Goal: Find specific page/section: Find specific page/section

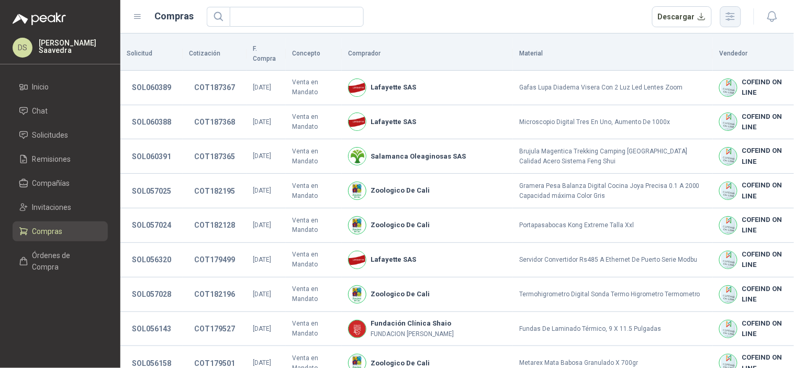
click at [741, 18] on div at bounding box center [761, 16] width 40 height 16
click at [740, 18] on button "button" at bounding box center [730, 16] width 21 height 21
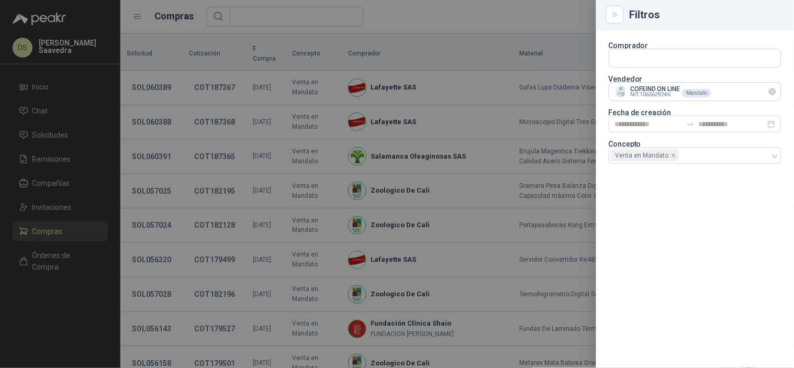
click at [773, 89] on icon "Limpiar" at bounding box center [773, 91] width 9 height 9
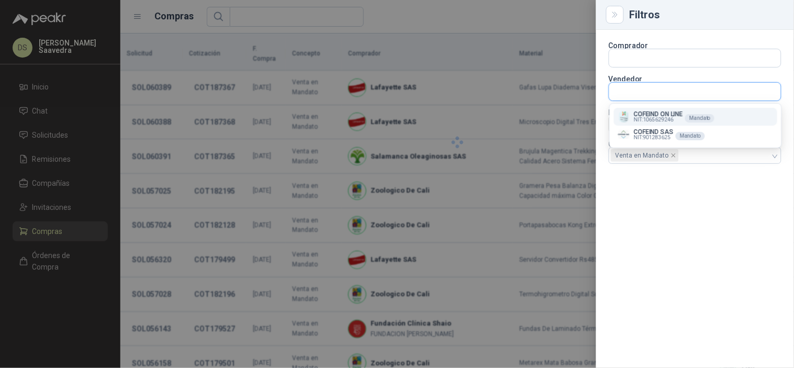
click at [688, 91] on input "text" at bounding box center [695, 92] width 172 height 18
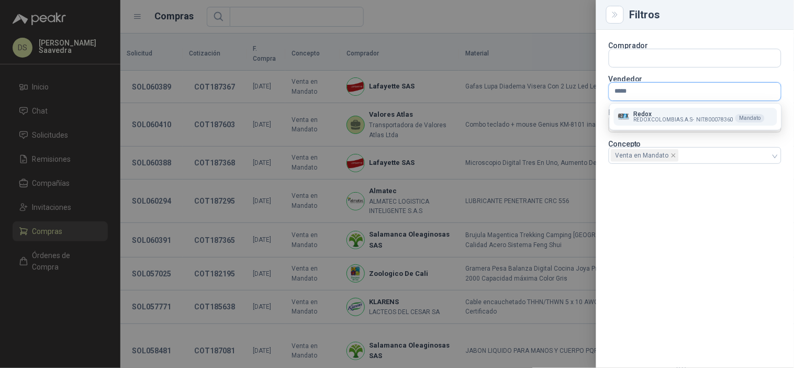
type input "*****"
click at [661, 118] on span "REDOX COLOMBIA S.A.S -" at bounding box center [664, 119] width 61 height 5
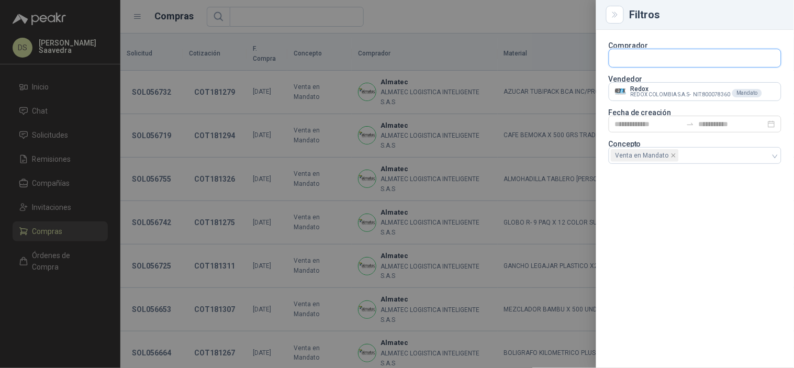
click at [667, 61] on input "text" at bounding box center [695, 58] width 172 height 18
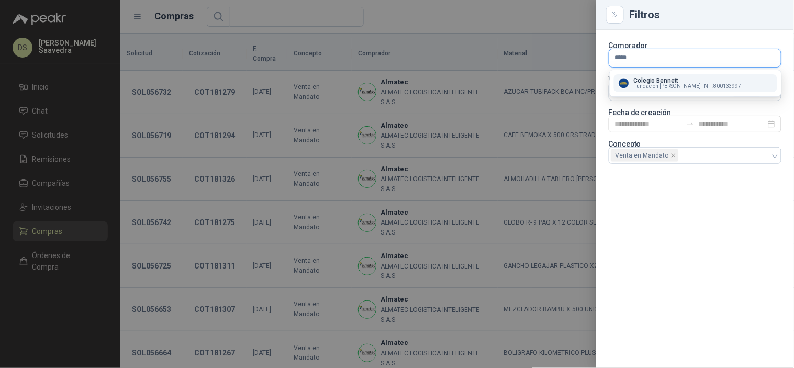
type input "*****"
click at [659, 80] on p "Colegio Bennett" at bounding box center [688, 80] width 108 height 6
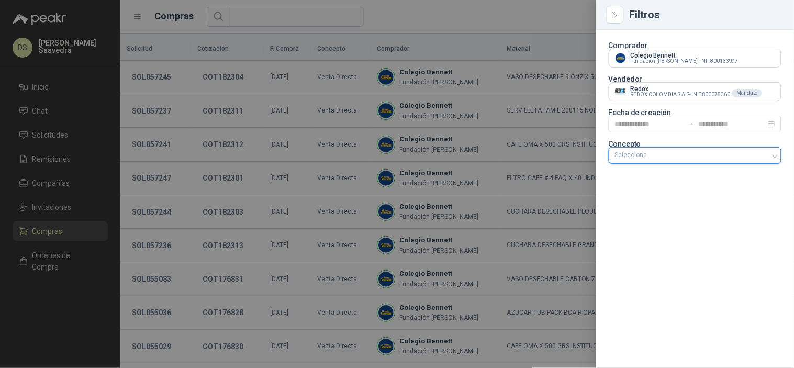
click at [459, 34] on div at bounding box center [397, 184] width 794 height 368
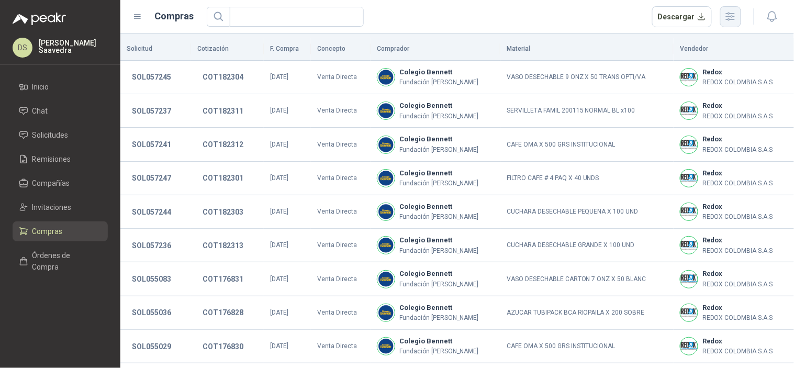
click at [730, 23] on button "button" at bounding box center [730, 16] width 21 height 21
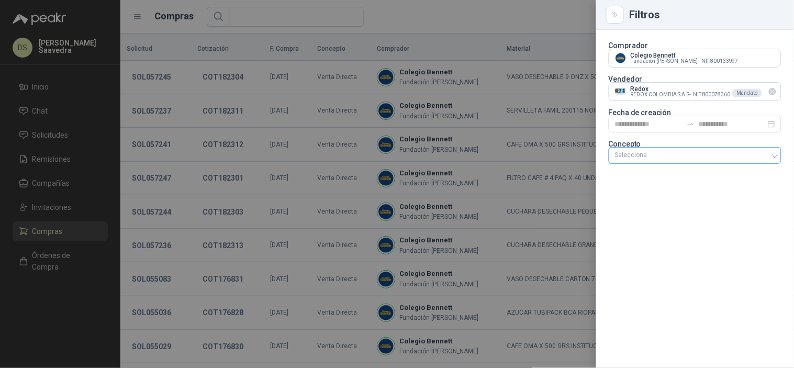
click at [777, 91] on icon "Limpiar" at bounding box center [773, 91] width 9 height 9
click at [737, 93] on input "text" at bounding box center [695, 92] width 172 height 18
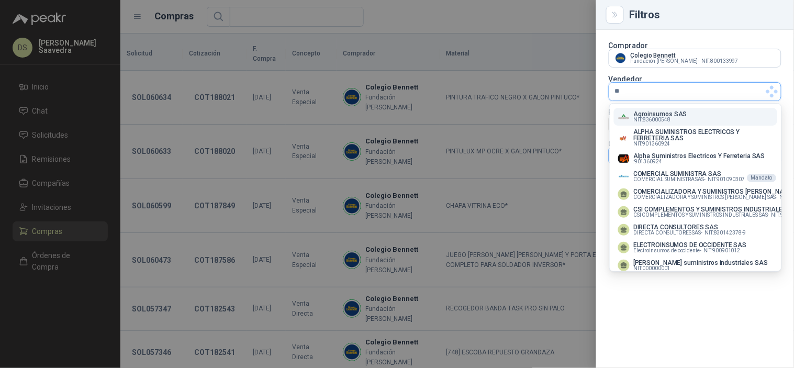
type input "*"
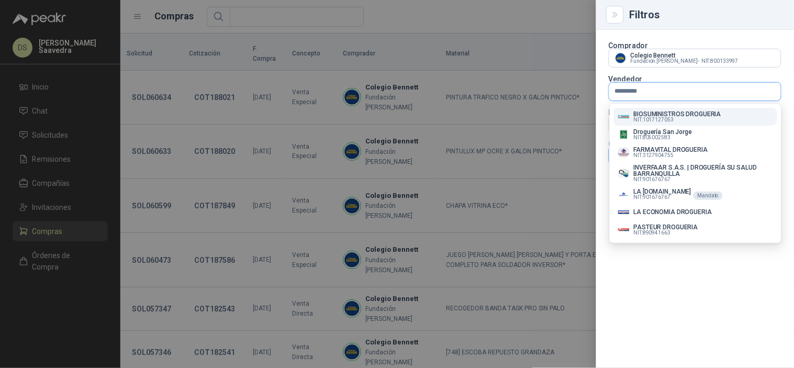
type input "**********"
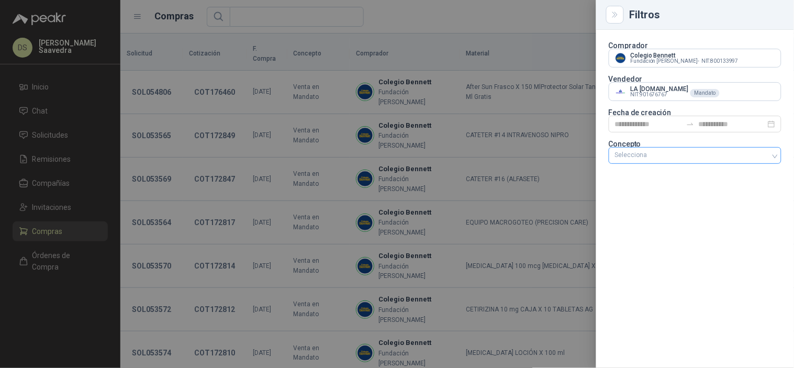
click at [468, 36] on div at bounding box center [397, 184] width 794 height 368
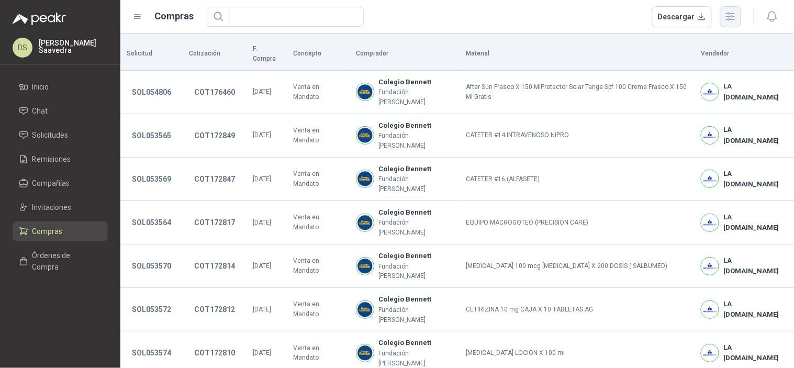
click at [736, 18] on icon "button" at bounding box center [731, 16] width 12 height 12
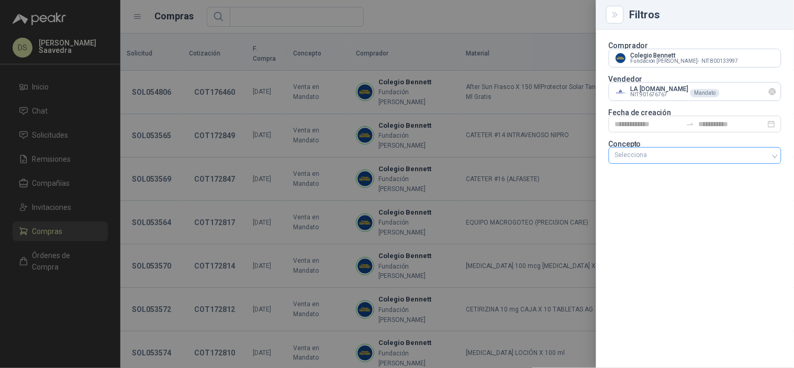
drag, startPoint x: 773, startPoint y: 90, endPoint x: 774, endPoint y: 116, distance: 25.7
click at [0, 0] on icon "Limpiar" at bounding box center [0, 0] width 0 height 0
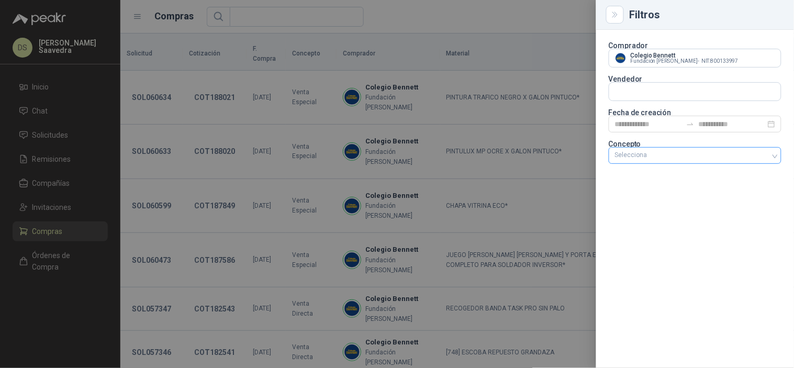
click at [770, 161] on div "Selecciona" at bounding box center [695, 155] width 173 height 17
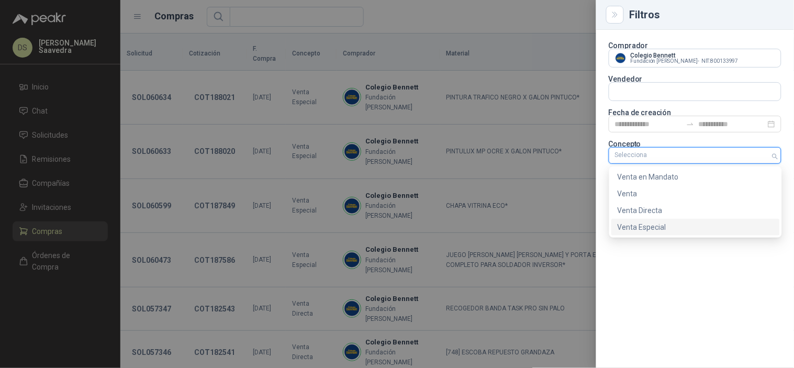
click at [681, 225] on div "Venta Especial" at bounding box center [696, 227] width 156 height 12
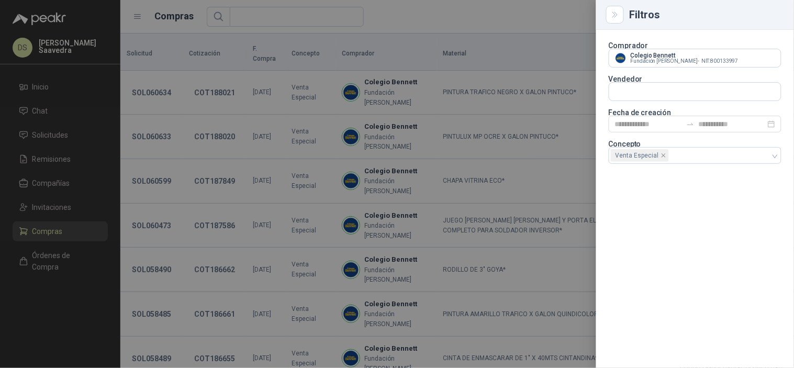
click at [488, 24] on div at bounding box center [397, 184] width 794 height 368
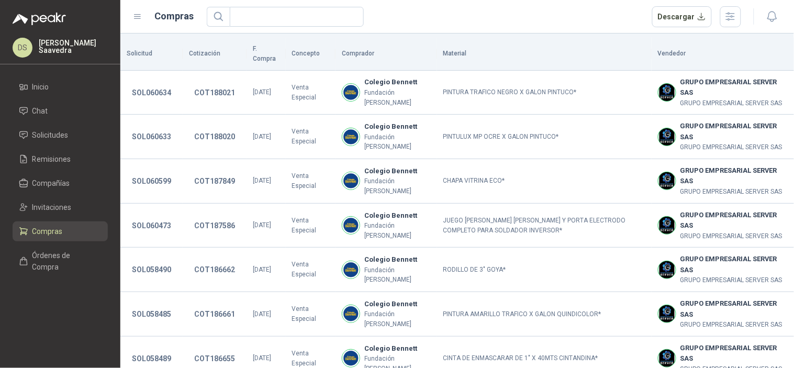
click at [573, 19] on div "Descargar" at bounding box center [474, 16] width 535 height 21
